Goal: Task Accomplishment & Management: Complete application form

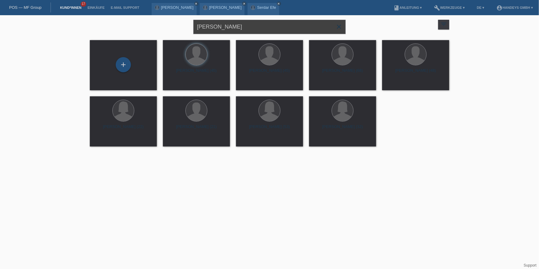
drag, startPoint x: 184, startPoint y: 27, endPoint x: 157, endPoint y: 27, distance: 26.8
click at [157, 27] on div "serdar efe close filter_list view_module Alle Kund*innen anzeigen star Markiert…" at bounding box center [269, 26] width 365 height 22
type input "BESFORT"
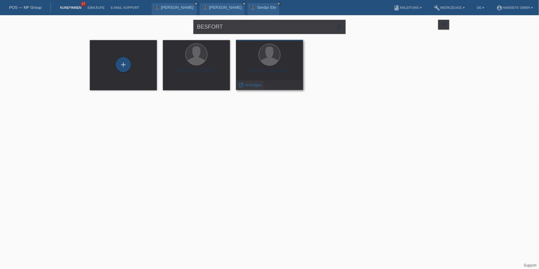
click at [248, 85] on span "Anzeigen" at bounding box center [253, 85] width 16 height 5
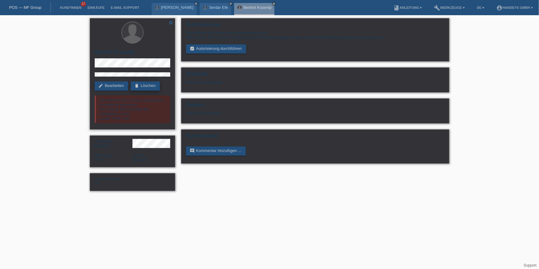
click at [145, 83] on link "delete Löschen" at bounding box center [145, 86] width 29 height 9
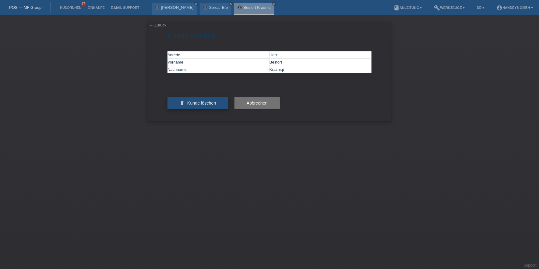
click at [211, 106] on span "Kunde löschen" at bounding box center [201, 103] width 29 height 5
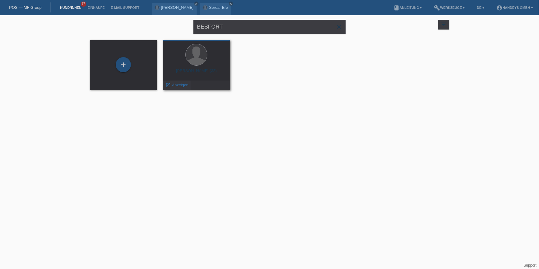
click at [185, 84] on span "Anzeigen" at bounding box center [180, 85] width 16 height 5
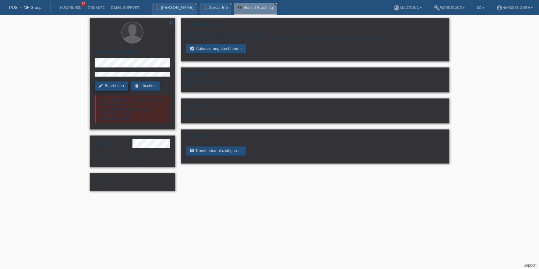
click at [111, 84] on link "edit Bearbeiten" at bounding box center [111, 86] width 33 height 9
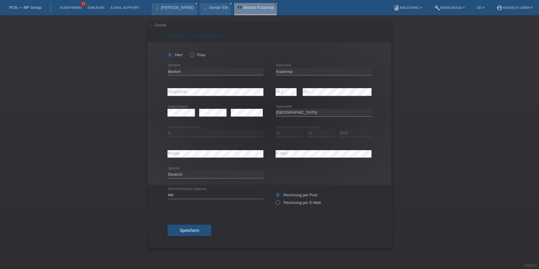
select select "XK"
select select "C"
select select "17"
select select "12"
select select "2015"
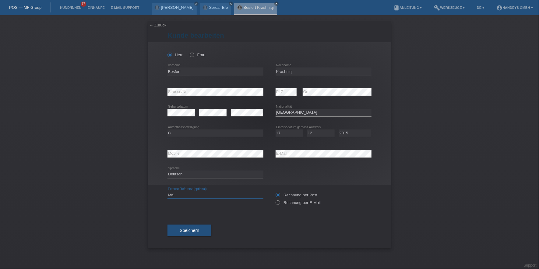
drag, startPoint x: 163, startPoint y: 196, endPoint x: 146, endPoint y: 197, distance: 16.8
click at [146, 197] on div "← Zurück Kunde bearbeiten Herr Frau Besfort error Vorname error" at bounding box center [269, 142] width 539 height 254
type input "DERYA"
click at [176, 218] on div "Speichern" at bounding box center [269, 230] width 204 height 35
click at [290, 202] on label "Rechnung per E-Mail" at bounding box center [297, 203] width 45 height 5
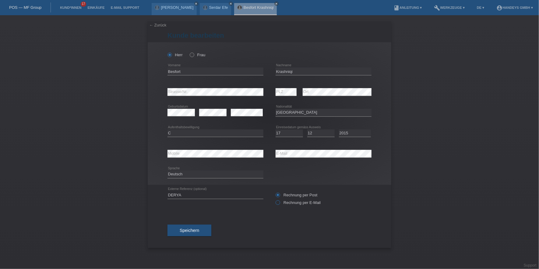
click at [279, 202] on input "Rechnung per E-Mail" at bounding box center [277, 205] width 4 height 8
radio input "true"
click at [195, 231] on span "Speichern" at bounding box center [189, 230] width 19 height 5
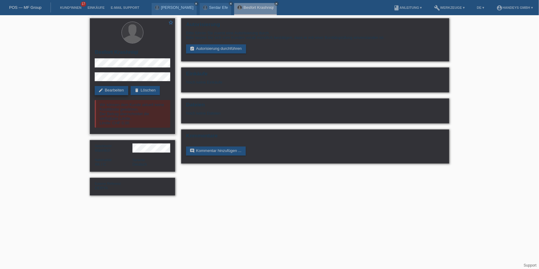
click at [107, 89] on link "edit Bearbeiten" at bounding box center [111, 90] width 33 height 9
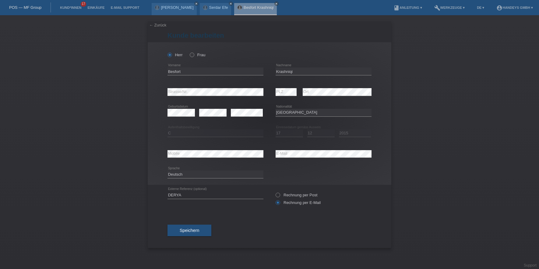
select select "XK"
select select "C"
select select "17"
select select "12"
select select "2015"
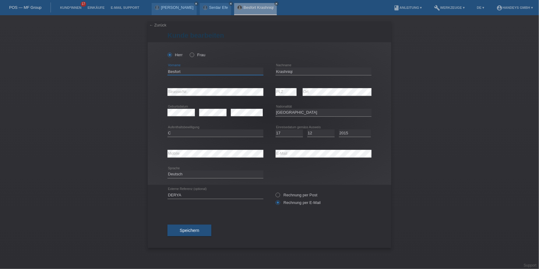
click at [176, 69] on input "Besfort" at bounding box center [215, 72] width 96 height 8
click at [280, 71] on input "Krashniqi" at bounding box center [323, 72] width 96 height 8
click at [164, 90] on div "Herr Frau Besfort error Vorname C" at bounding box center [270, 113] width 244 height 143
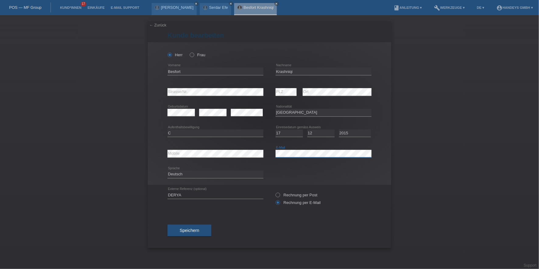
click at [261, 155] on div "error Mobile error E-Mail" at bounding box center [269, 154] width 204 height 21
click at [187, 225] on button "Speichern" at bounding box center [189, 231] width 44 height 12
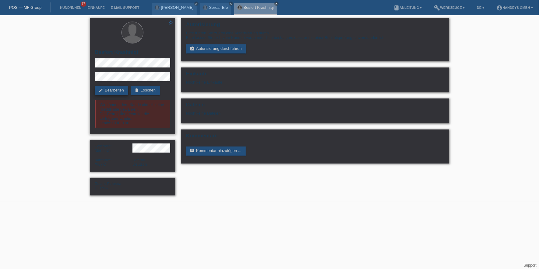
click at [110, 90] on link "edit Bearbeiten" at bounding box center [111, 90] width 33 height 9
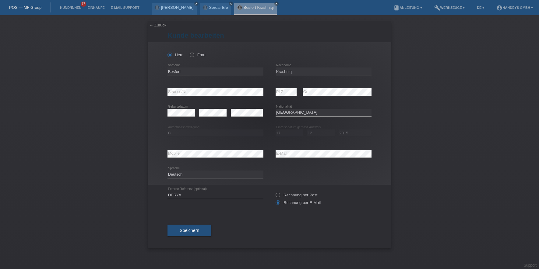
select select "XK"
select select "C"
select select "17"
select select "12"
select select "2015"
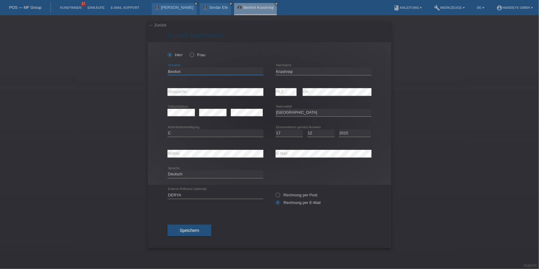
click at [174, 72] on input "Besfort" at bounding box center [215, 72] width 96 height 8
click at [279, 69] on input "Krashniqi" at bounding box center [323, 72] width 96 height 8
click at [256, 154] on div "error Mobile error E-Mail" at bounding box center [269, 154] width 204 height 21
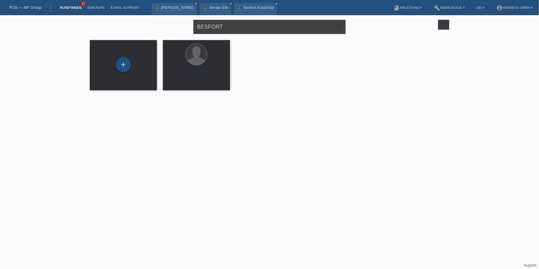
drag, startPoint x: 235, startPoint y: 31, endPoint x: 121, endPoint y: 28, distance: 114.2
click at [121, 27] on div "BESFORT close filter_list view_module Alle Kund*innen anzeigen star Markierte […" at bounding box center [269, 26] width 365 height 22
type input "[PERSON_NAME]"
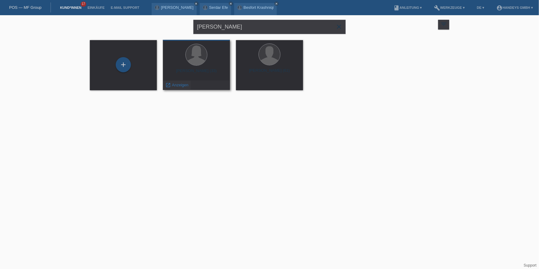
click at [176, 86] on span "Anzeigen" at bounding box center [180, 85] width 16 height 5
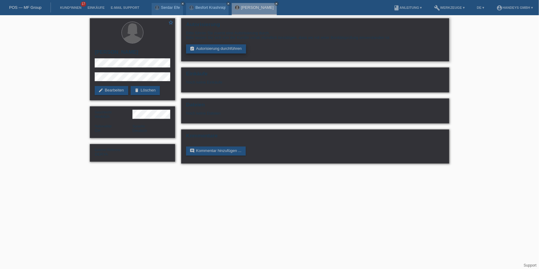
click at [221, 44] on link "assignment_turned_in Autorisierung durchführen" at bounding box center [216, 48] width 60 height 9
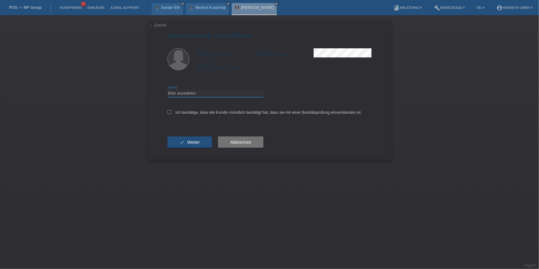
drag, startPoint x: 213, startPoint y: 91, endPoint x: 214, endPoint y: 96, distance: 5.0
click at [213, 94] on select "Bitte auswählen CHF 1.00 - CHF 499.00 CHF 500.00 - CHF 1'999.00 CHF 2'000.00 - …" at bounding box center [215, 93] width 96 height 7
click at [212, 129] on div "check Weiter Abbrechen" at bounding box center [269, 142] width 204 height 35
click at [214, 96] on select "Bitte auswählen CHF 1.00 - CHF 499.00 CHF 500.00 - CHF 1'999.00 CHF 2'000.00 - …" at bounding box center [215, 93] width 96 height 7
select select "3"
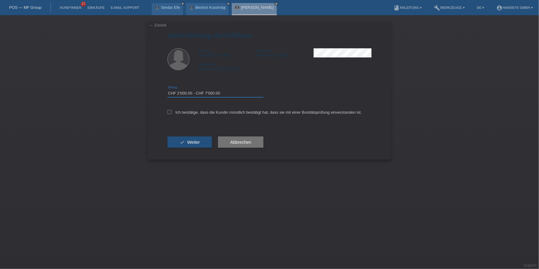
click at [167, 90] on select "Bitte auswählen CHF 1.00 - CHF 499.00 CHF 500.00 - CHF 1'999.00 CHF 2'000.00 - …" at bounding box center [215, 93] width 96 height 7
click at [203, 114] on label "Ich bestätige, dass die Kundin mündlich bestätigt hat, dass sie mit einer Bonit…" at bounding box center [264, 112] width 194 height 5
click at [171, 114] on input "Ich bestätige, dass die Kundin mündlich bestätigt hat, dass sie mit einer Bonit…" at bounding box center [169, 112] width 4 height 4
checkbox input "true"
click at [183, 134] on div "check Weiter" at bounding box center [189, 142] width 44 height 35
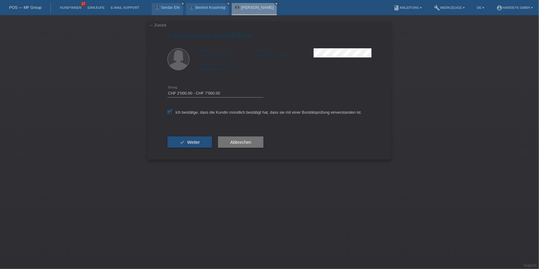
click at [182, 139] on button "check Weiter" at bounding box center [189, 143] width 44 height 12
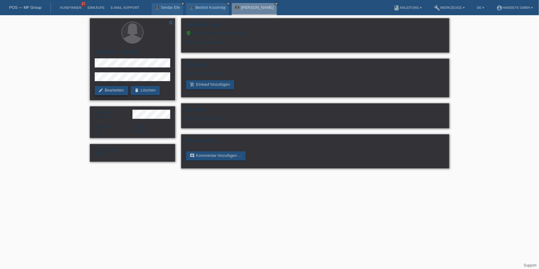
click at [110, 91] on link "edit Bearbeiten" at bounding box center [111, 90] width 33 height 9
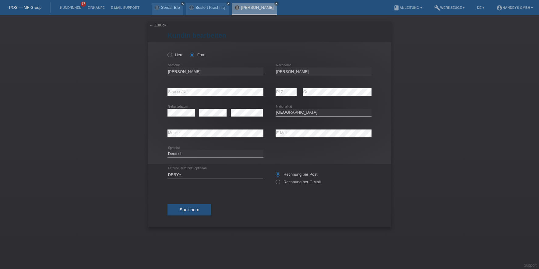
select select "CH"
click at [178, 70] on input "[PERSON_NAME]" at bounding box center [215, 72] width 96 height 8
click at [285, 72] on input "[PERSON_NAME]" at bounding box center [323, 72] width 96 height 8
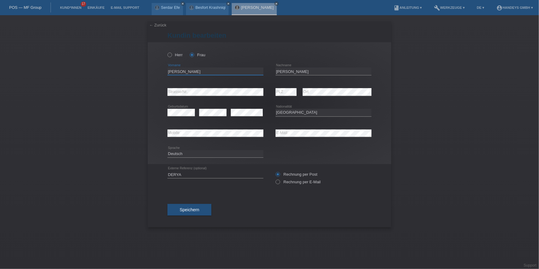
click at [177, 71] on input "[PERSON_NAME]" at bounding box center [215, 72] width 96 height 8
click at [279, 69] on input "[PERSON_NAME]" at bounding box center [323, 72] width 96 height 8
click at [223, 133] on div "error Mobile error E-Mail" at bounding box center [269, 133] width 204 height 21
